Goal: Complete application form

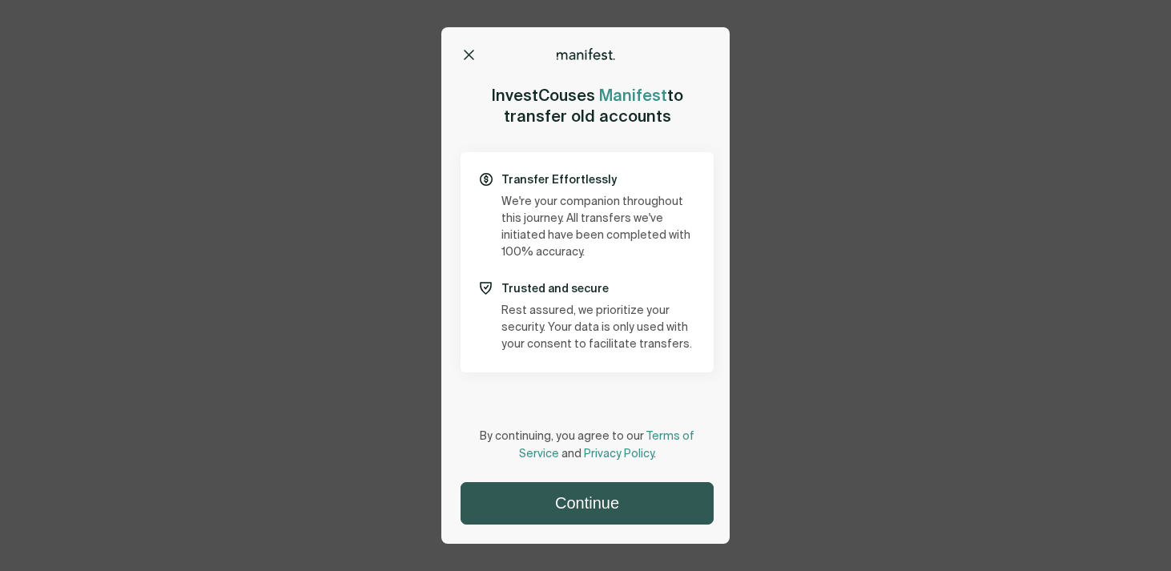
click at [553, 497] on button "Continue" at bounding box center [587, 503] width 252 height 41
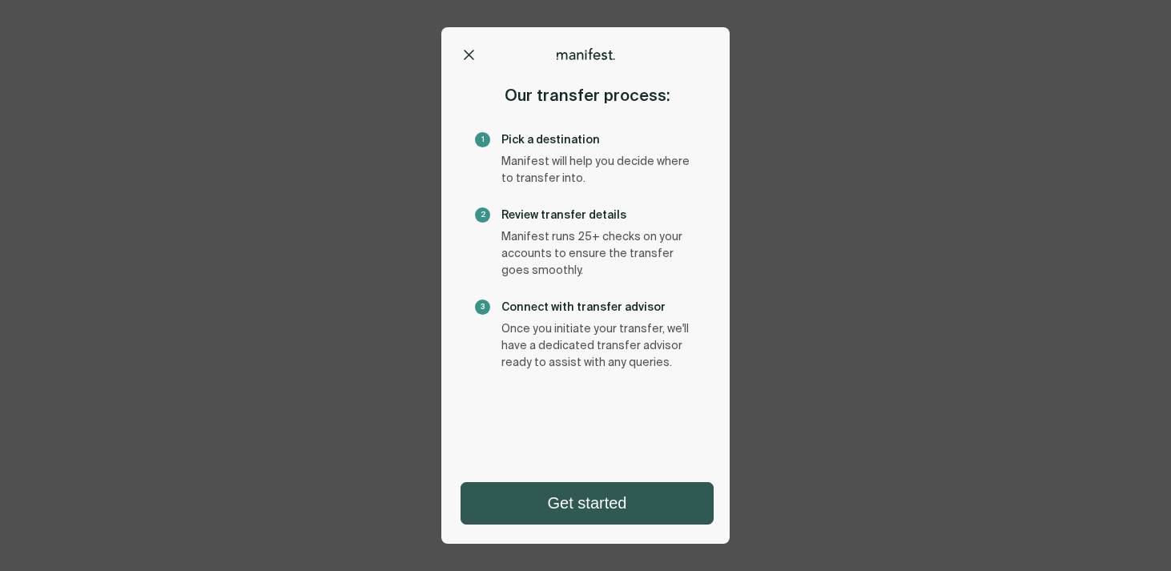
click at [550, 513] on button "Get started" at bounding box center [587, 503] width 252 height 41
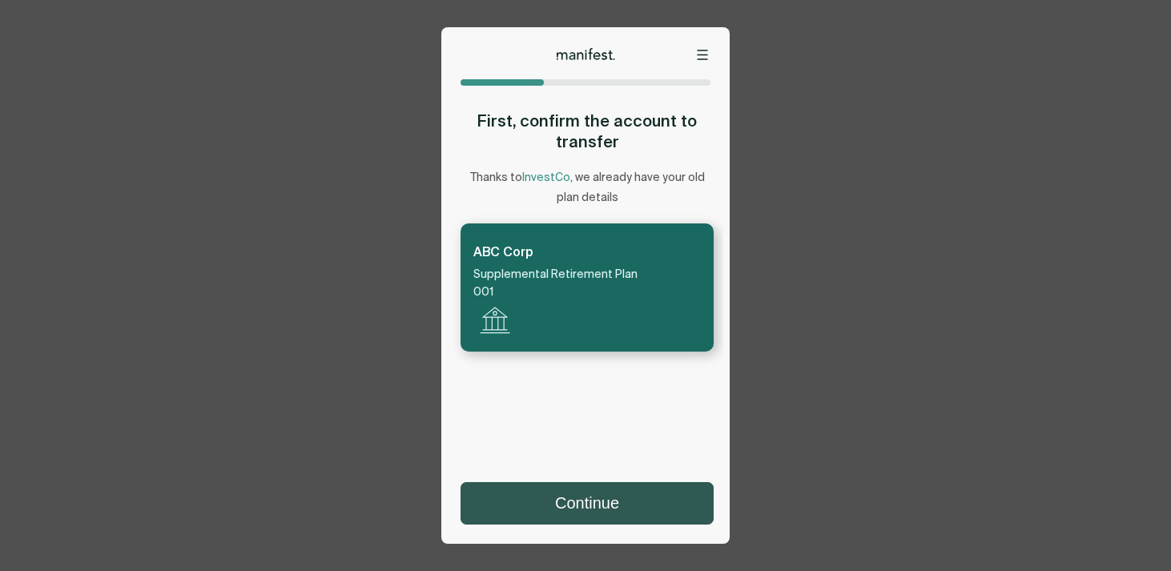
click at [558, 509] on button "Continue" at bounding box center [587, 503] width 252 height 41
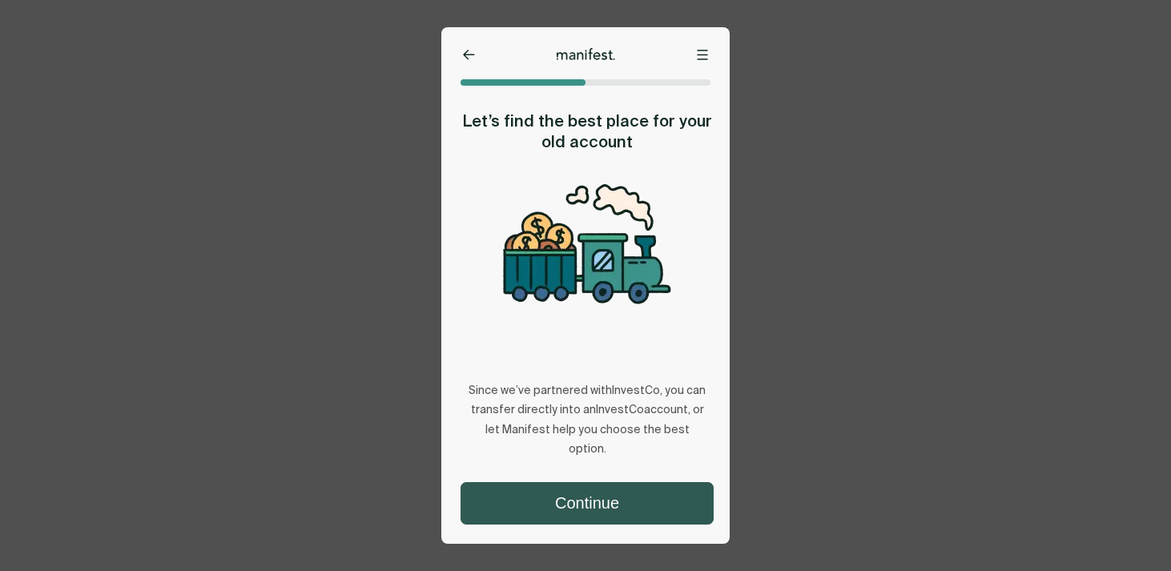
click at [558, 506] on button "Continue" at bounding box center [587, 503] width 252 height 41
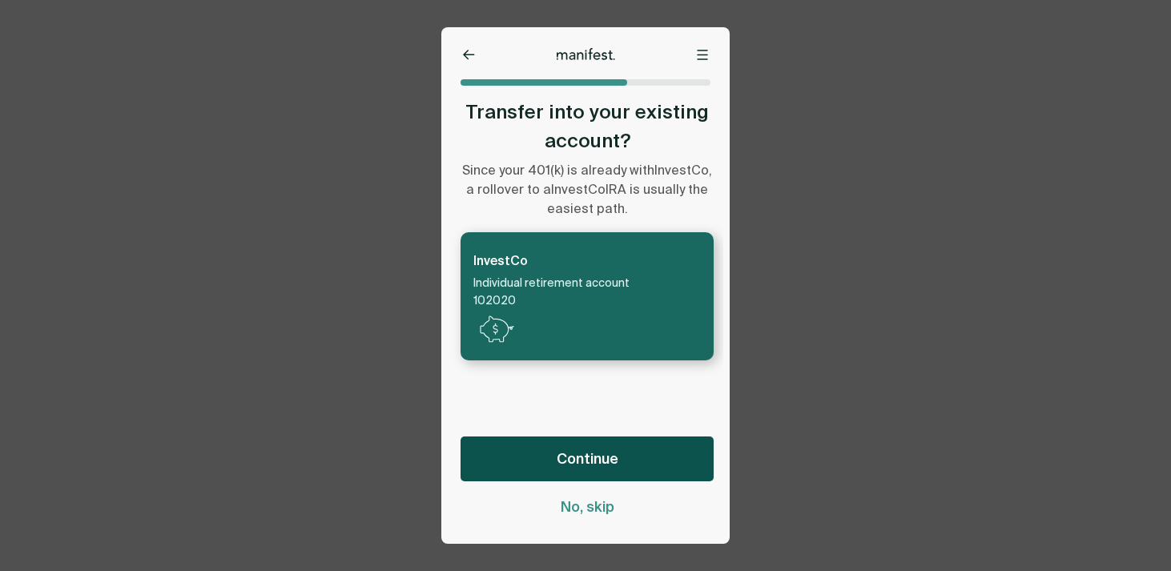
click at [610, 457] on span "Continue" at bounding box center [588, 458] width 62 height 19
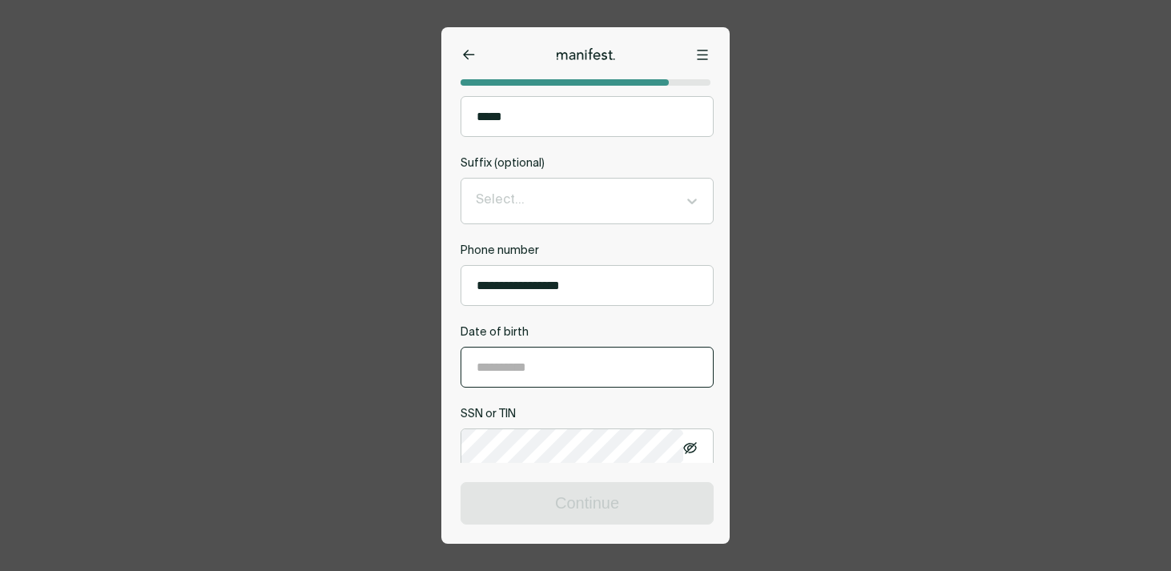
scroll to position [316, 0]
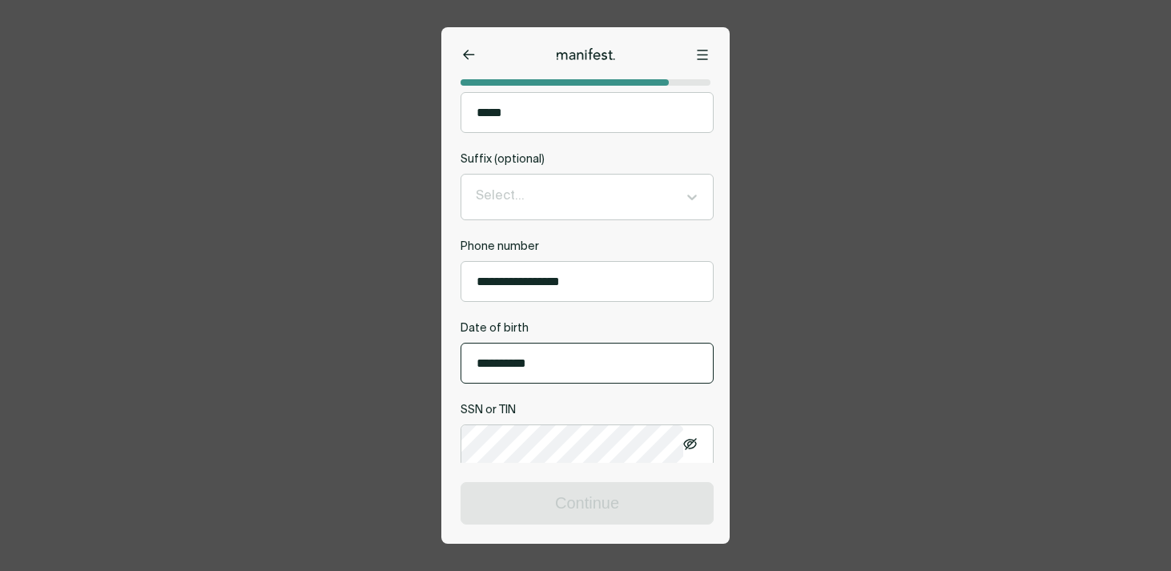
click at [571, 370] on input "**********" at bounding box center [587, 363] width 252 height 39
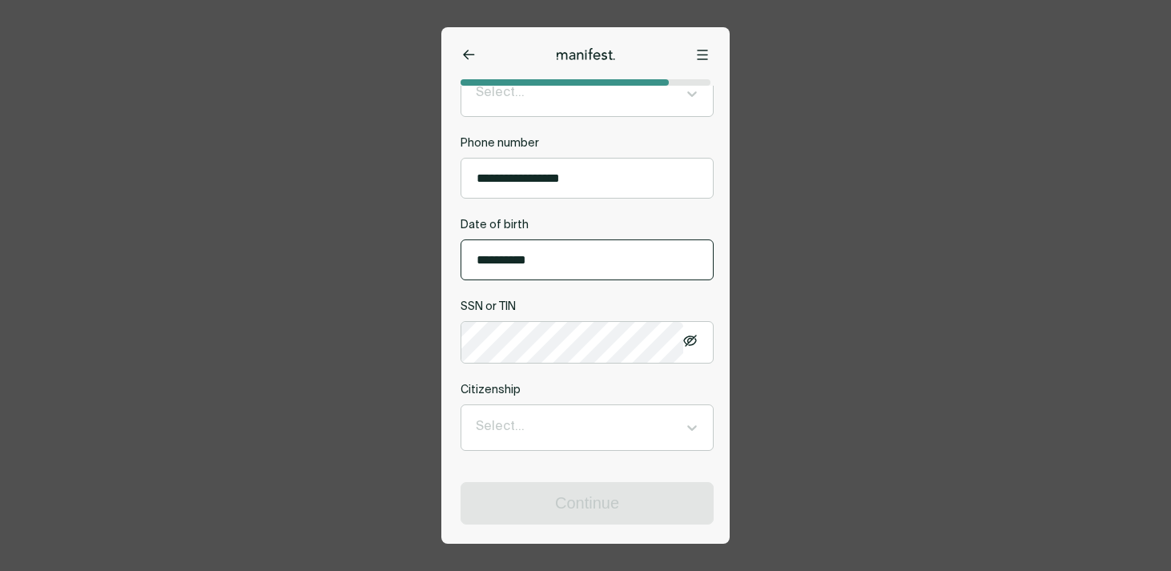
type input "**********"
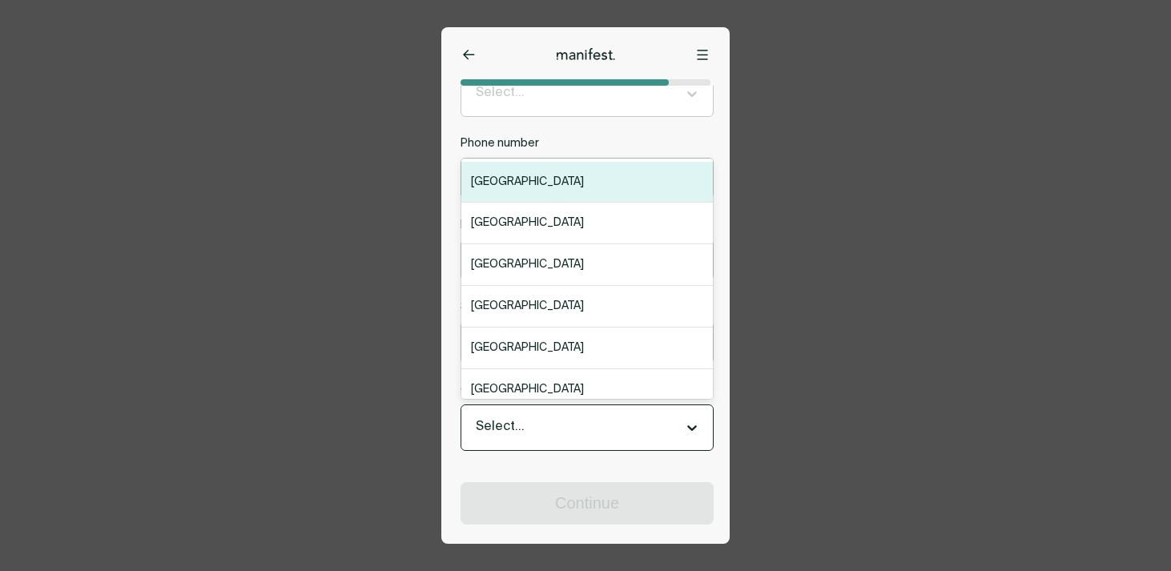
click at [557, 430] on div at bounding box center [573, 427] width 194 height 21
click at [588, 190] on div "[GEOGRAPHIC_DATA]" at bounding box center [587, 183] width 252 height 42
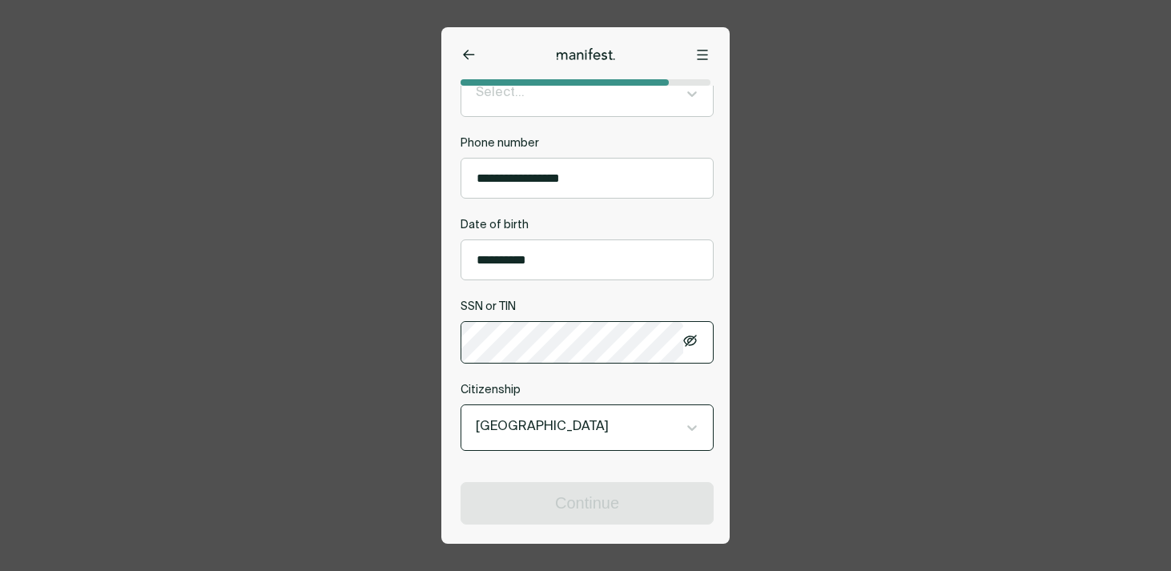
scroll to position [513, 0]
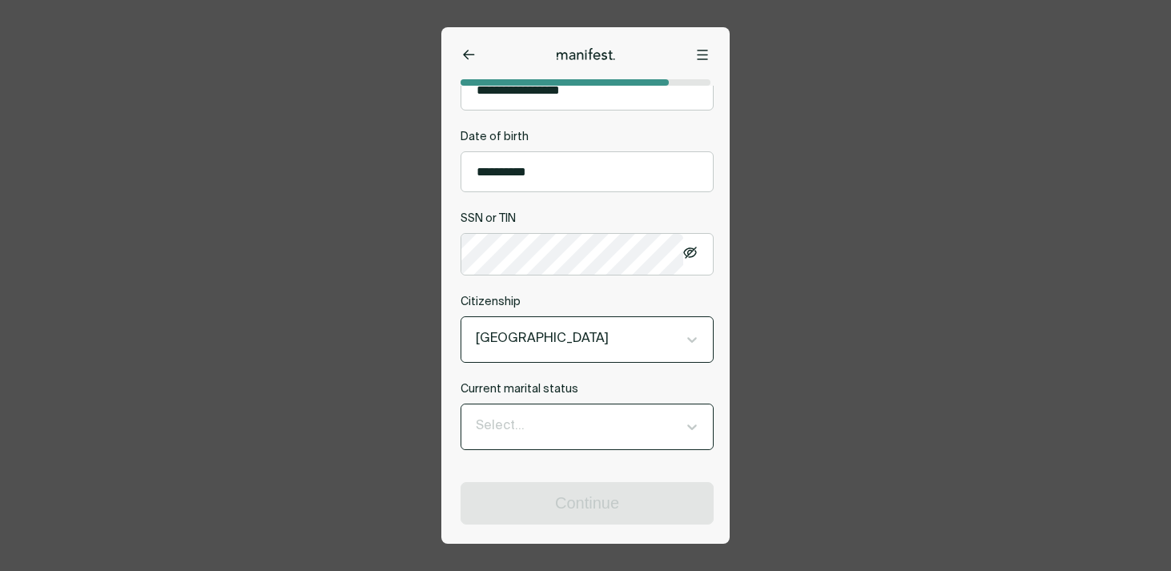
click at [629, 428] on div at bounding box center [573, 427] width 194 height 21
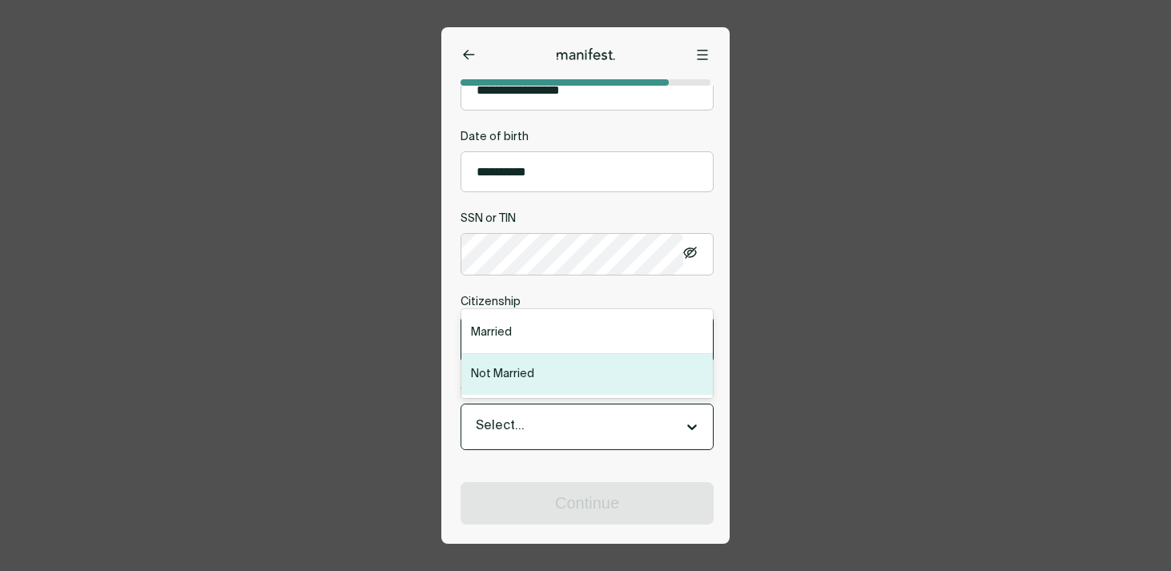
click at [614, 376] on div "Not Married" at bounding box center [587, 374] width 252 height 41
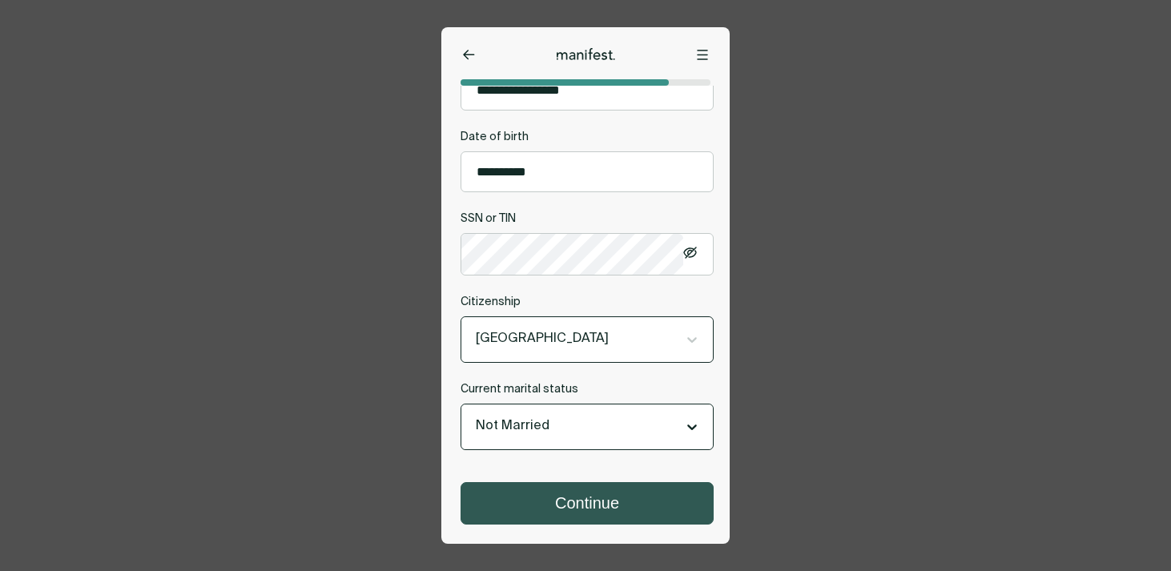
click at [595, 498] on button "Continue" at bounding box center [587, 503] width 252 height 41
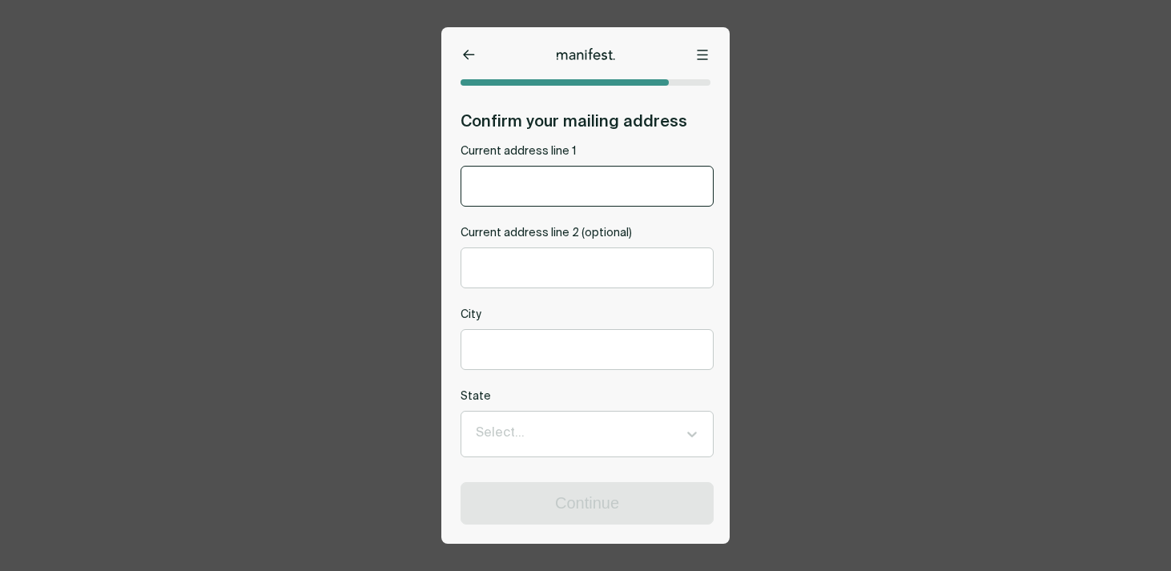
click at [569, 175] on input "Current address line 1" at bounding box center [587, 186] width 252 height 39
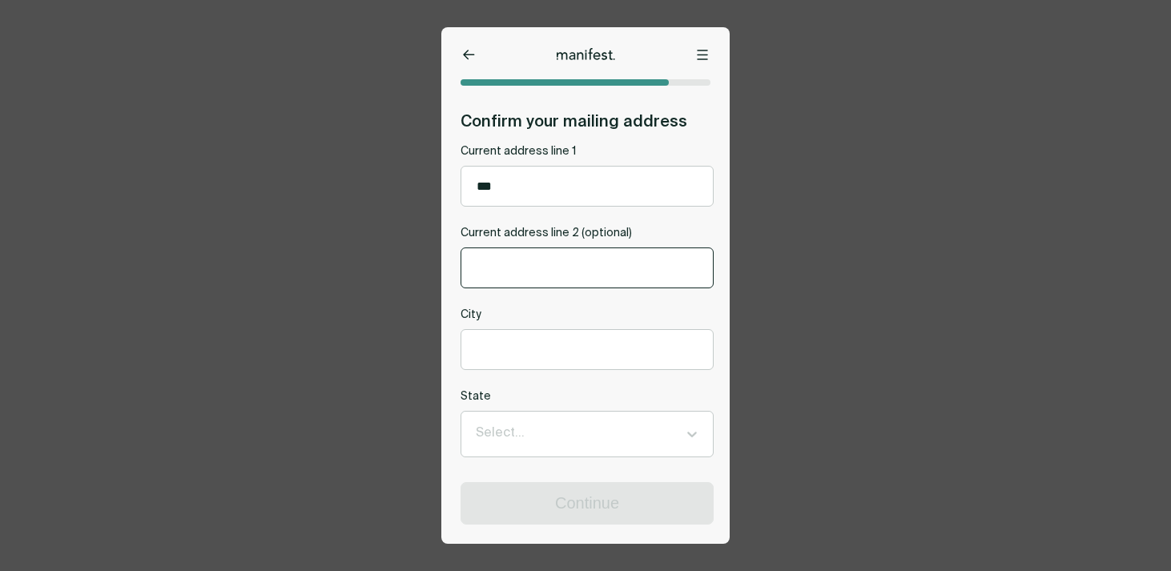
click at [577, 270] on input "Current address line 2 (optional)" at bounding box center [587, 267] width 252 height 39
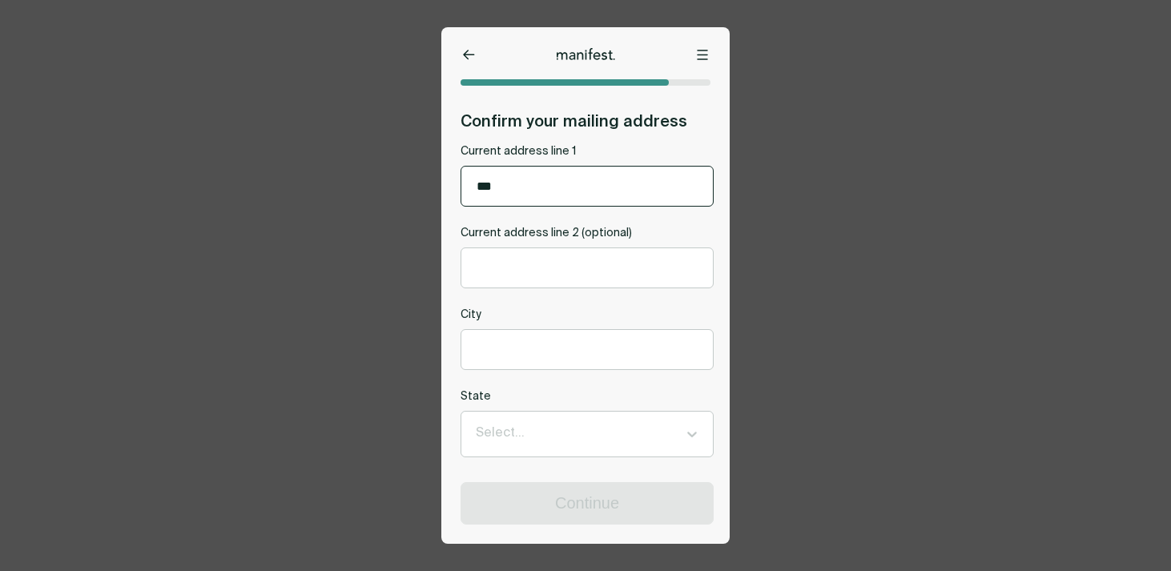
click at [546, 186] on input "***" at bounding box center [587, 186] width 252 height 39
type input "*"
click at [339, 82] on div "Options Home Exit Manifest [EMAIL_ADDRESS][DOMAIN_NAME] Confirm your mailing ad…" at bounding box center [585, 285] width 1171 height 571
